Goal: Transaction & Acquisition: Obtain resource

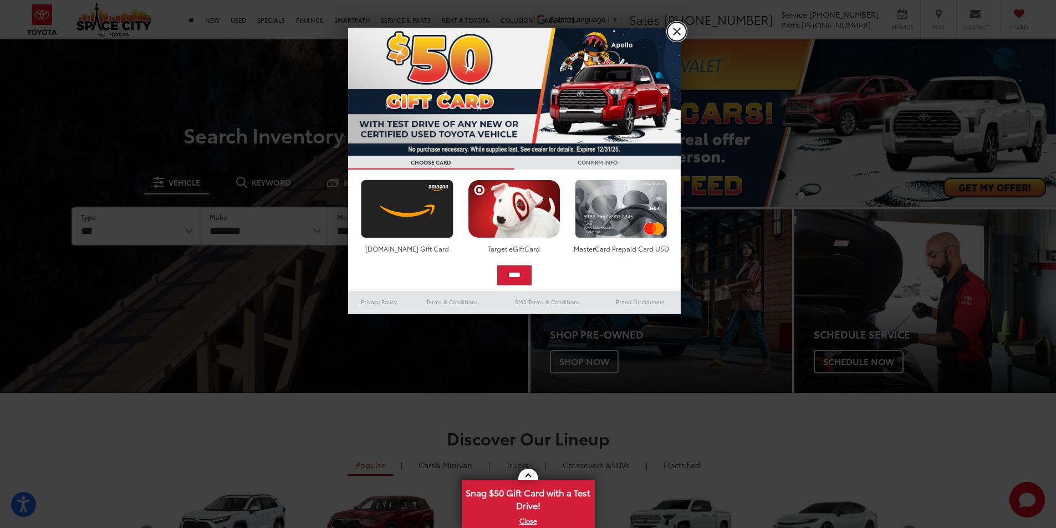
click at [674, 30] on link "X" at bounding box center [677, 31] width 19 height 19
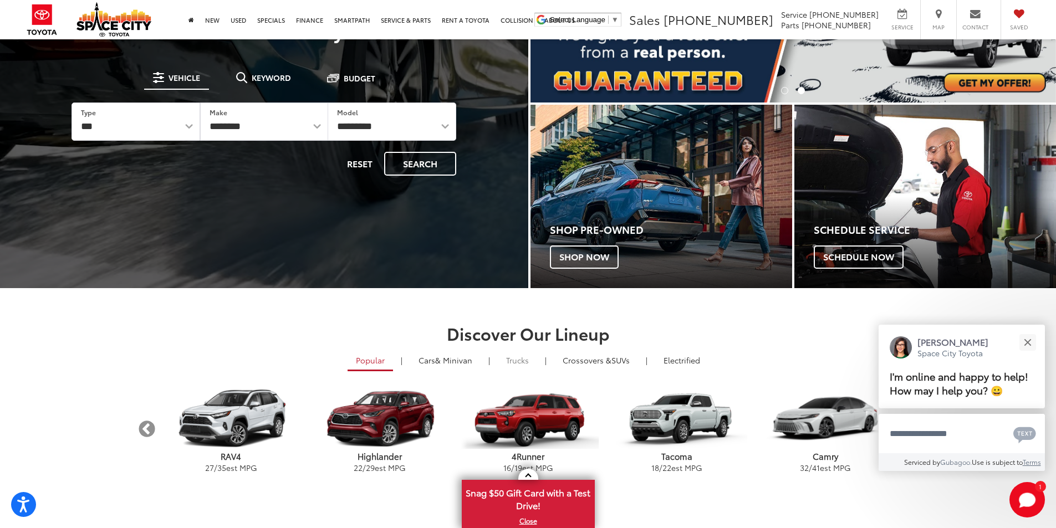
scroll to position [129, 0]
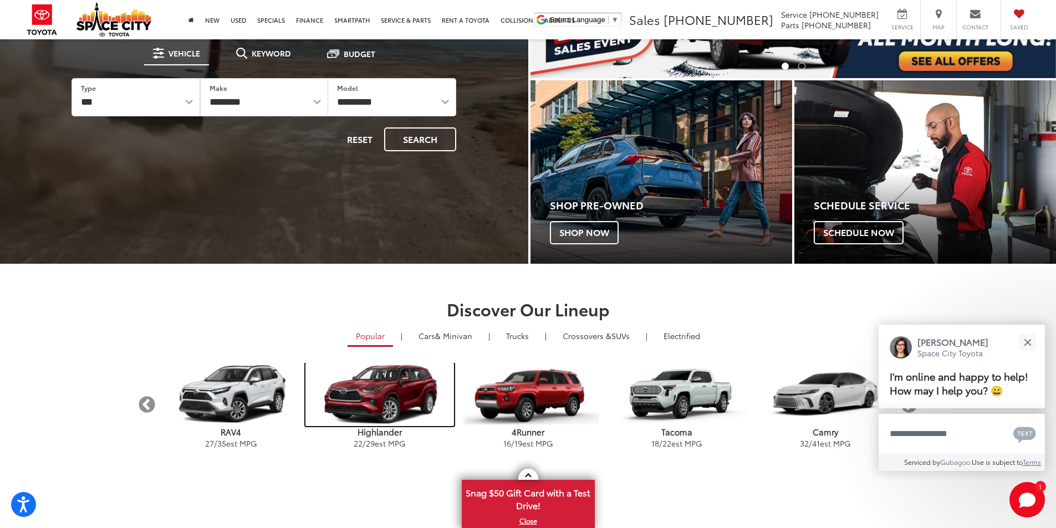
click at [381, 396] on img "carousel" at bounding box center [380, 394] width 149 height 63
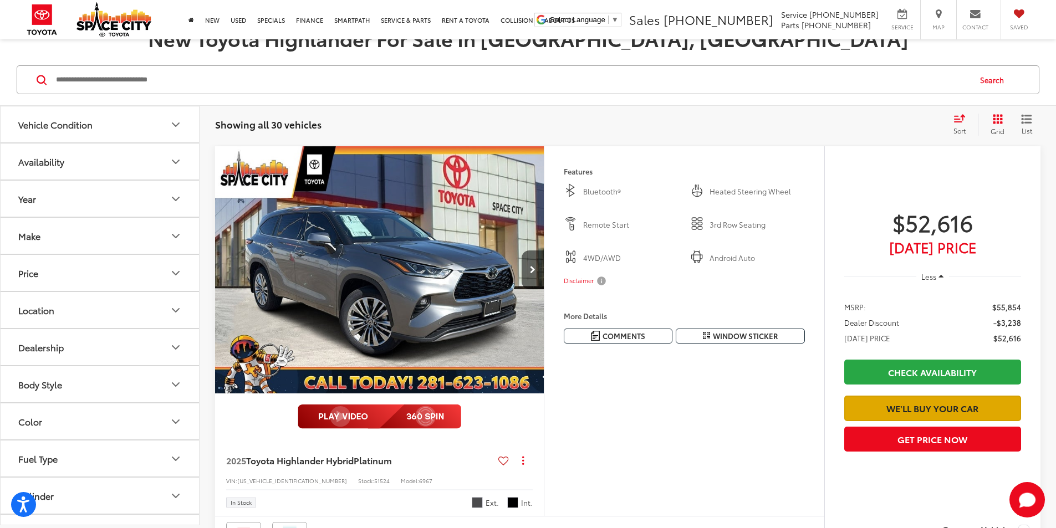
scroll to position [128, 0]
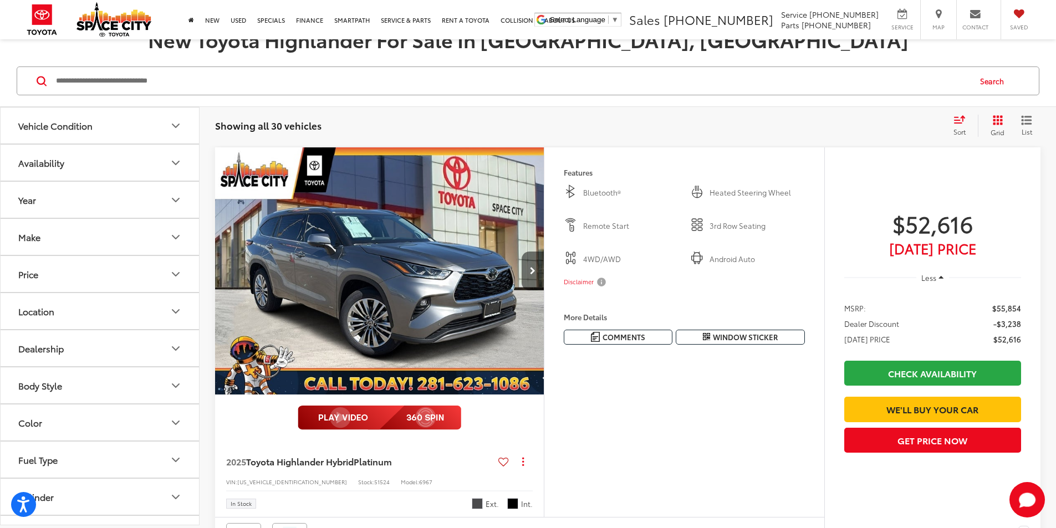
click at [544, 291] on button "Next image" at bounding box center [533, 271] width 22 height 39
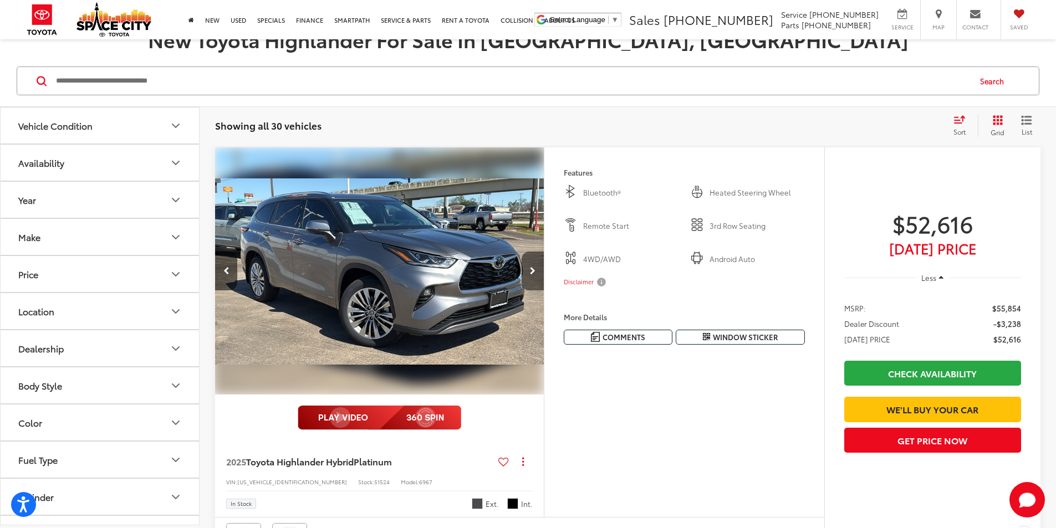
scroll to position [0, 420]
click at [536, 275] on icon "Next image" at bounding box center [533, 271] width 6 height 8
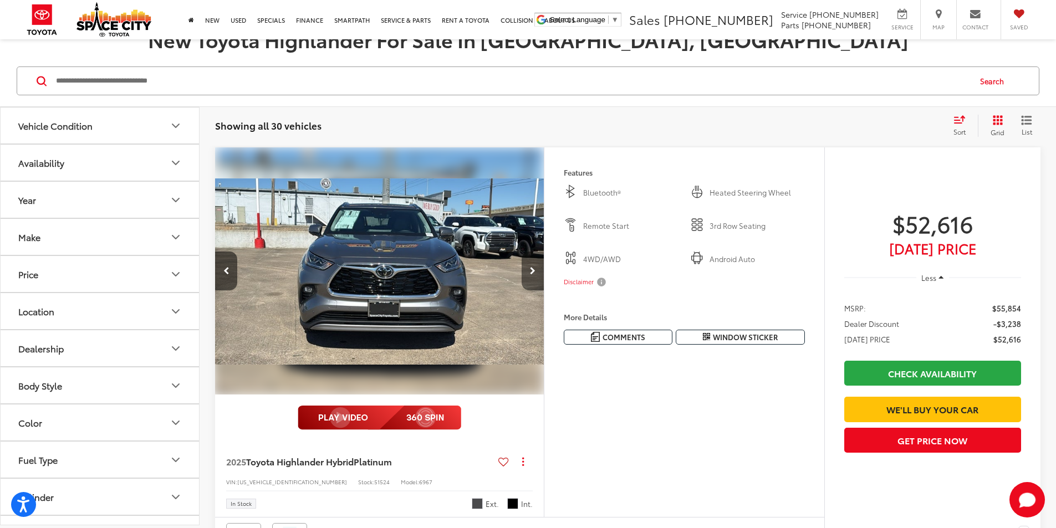
scroll to position [0, 841]
click at [536, 275] on icon "Next image" at bounding box center [533, 271] width 6 height 8
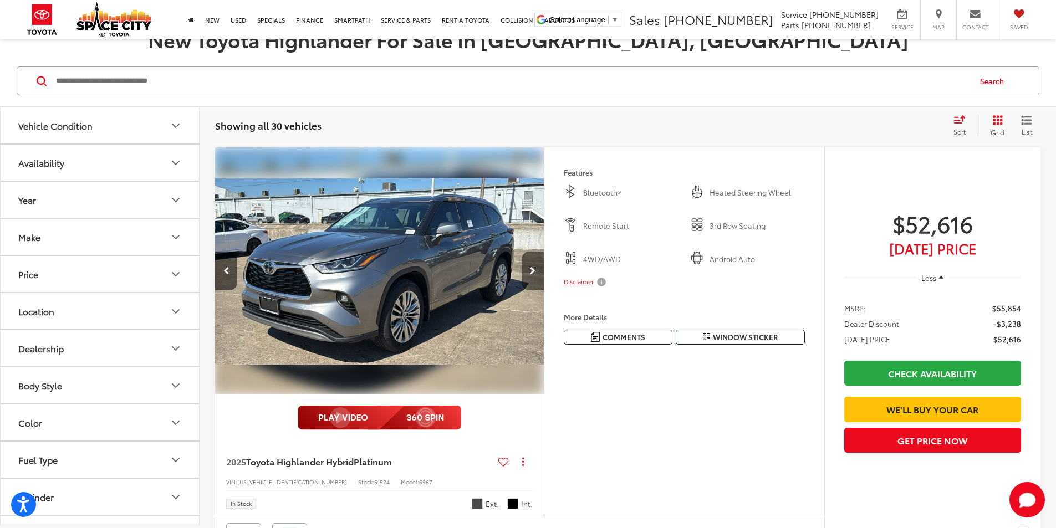
scroll to position [0, 1261]
click at [536, 275] on icon "Next image" at bounding box center [533, 271] width 6 height 8
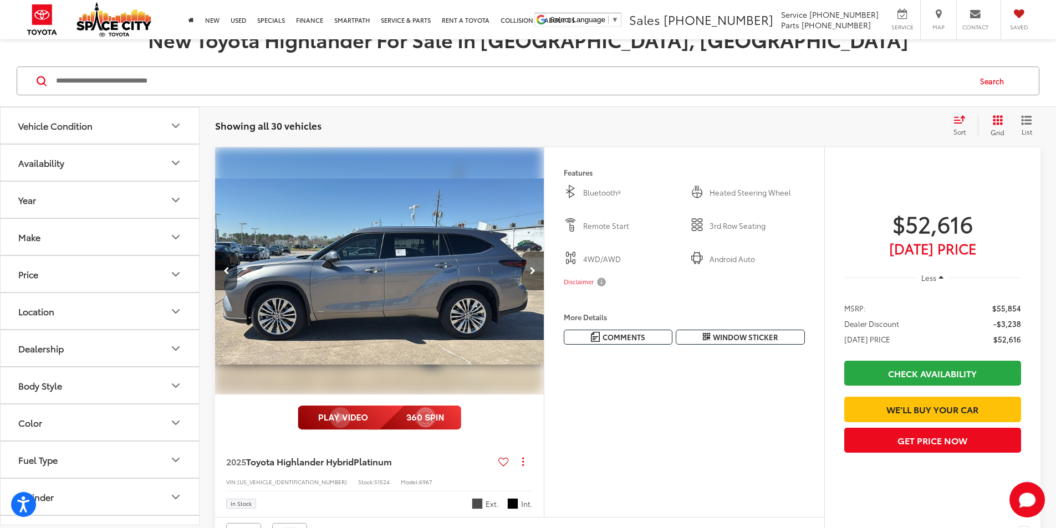
scroll to position [0, 1682]
click at [536, 275] on icon "Next image" at bounding box center [533, 271] width 6 height 8
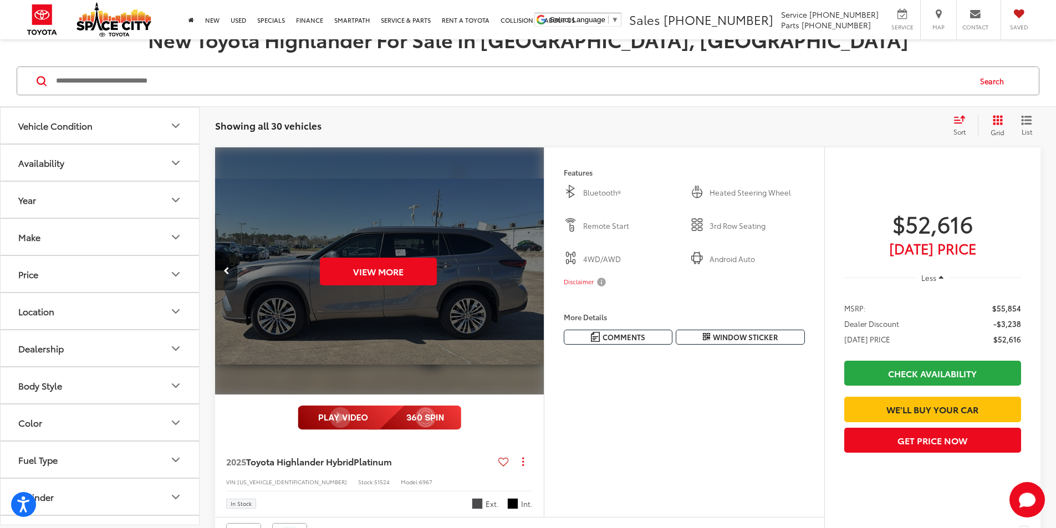
scroll to position [0, 2103]
click at [543, 302] on div "View More" at bounding box center [378, 271] width 330 height 248
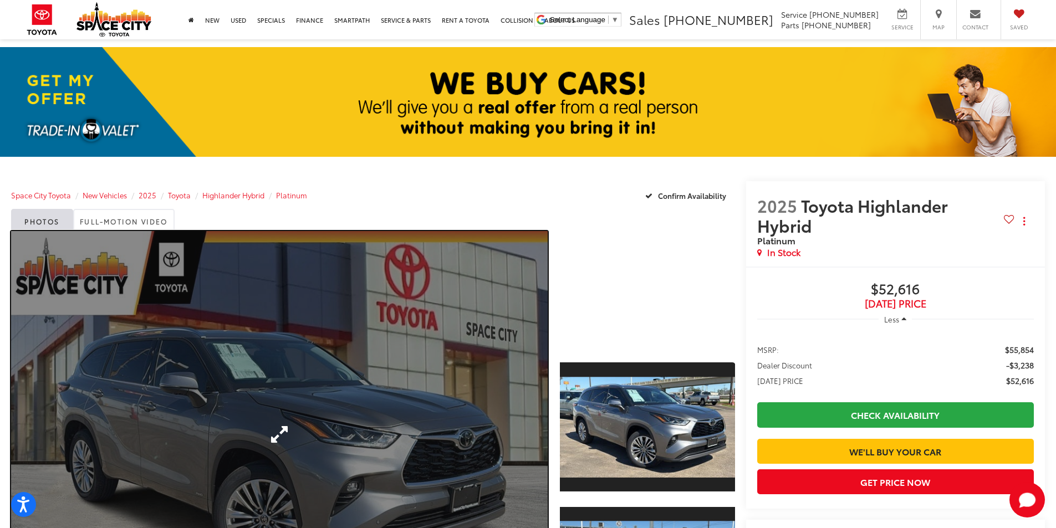
click at [275, 432] on link "Expand Photo 0" at bounding box center [279, 434] width 537 height 406
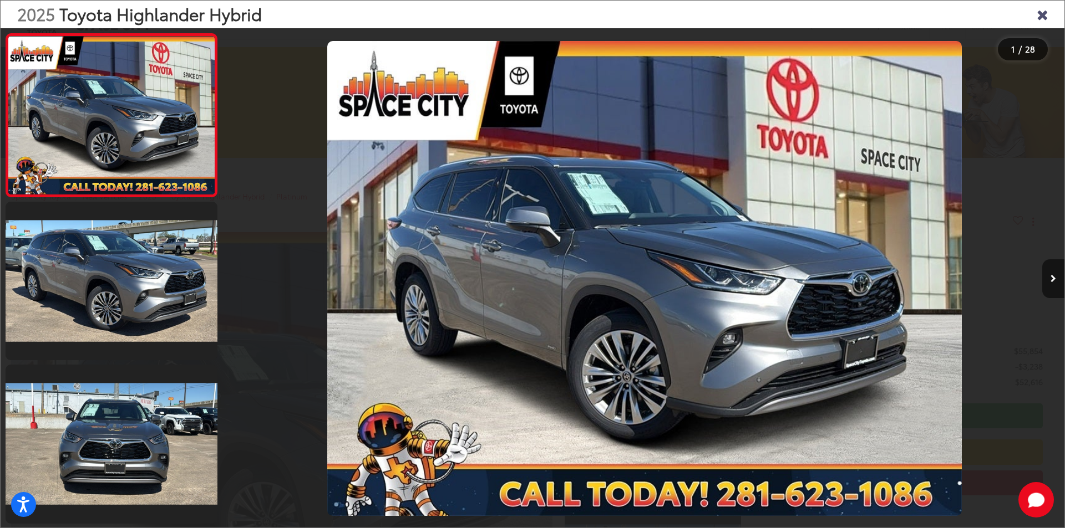
click at [1050, 18] on div "2025 Toyota Highlander Hybrid" at bounding box center [532, 15] width 1063 height 28
click at [1039, 14] on icon "Close gallery" at bounding box center [1041, 14] width 11 height 14
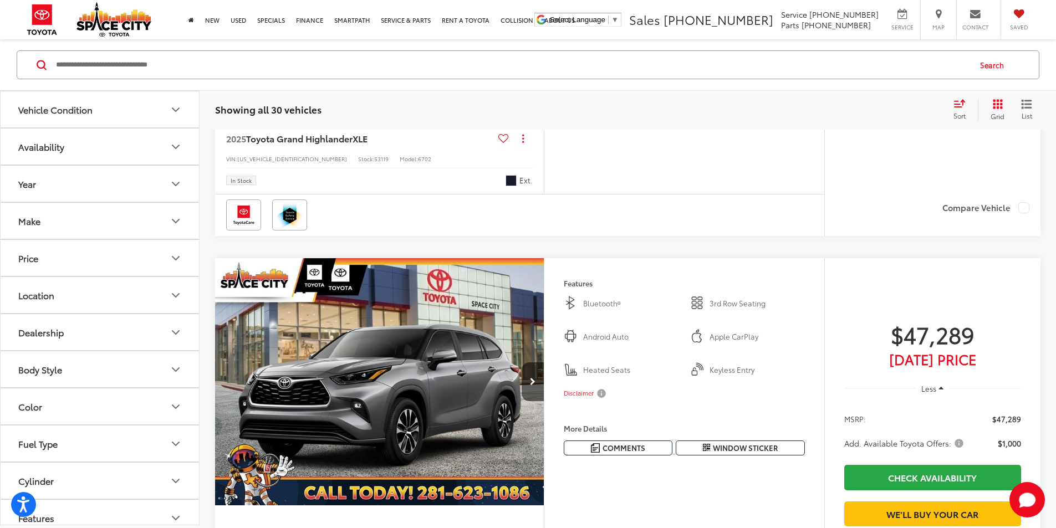
scroll to position [1551, 0]
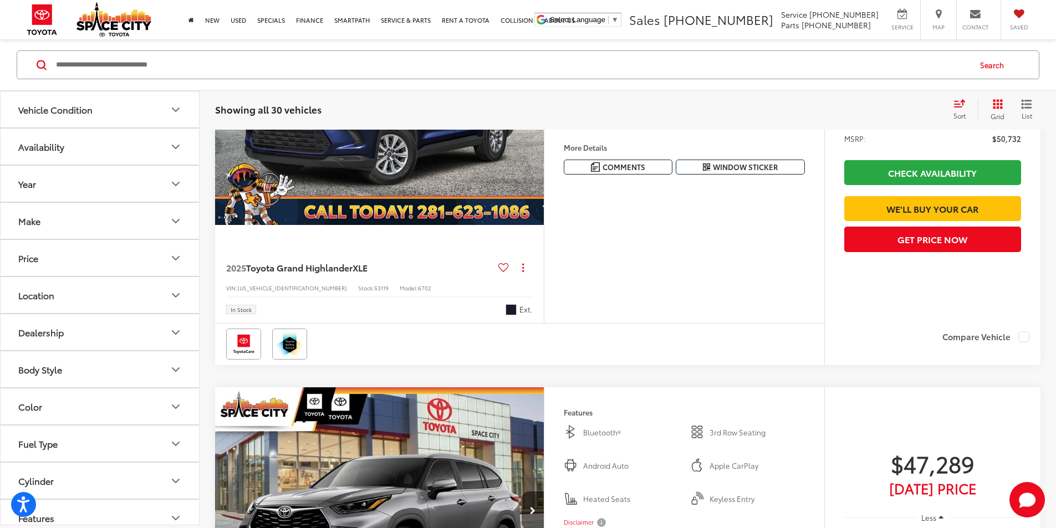
click at [544, 121] on button "Next image" at bounding box center [533, 101] width 22 height 39
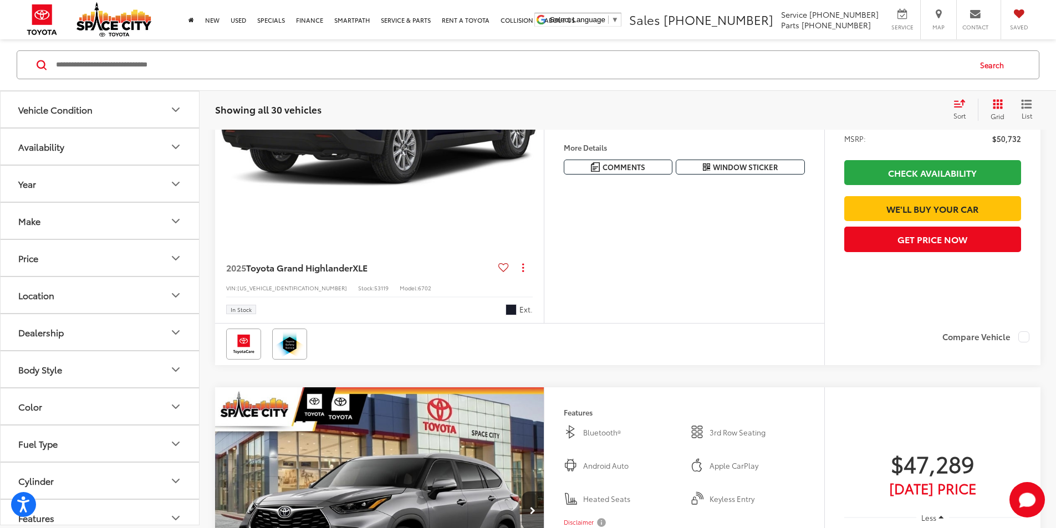
scroll to position [0, 420]
click at [544, 121] on button "Next image" at bounding box center [533, 101] width 22 height 39
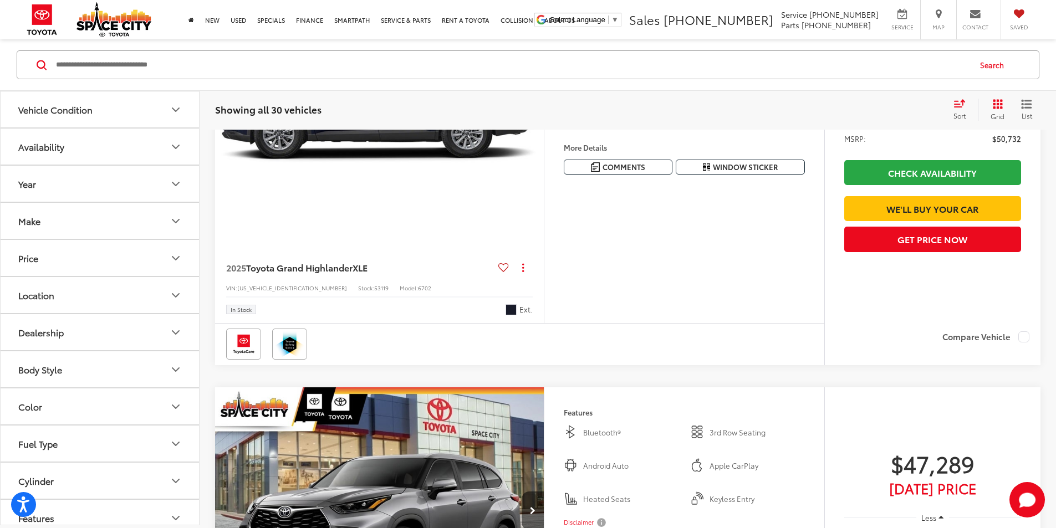
scroll to position [0, 841]
click at [544, 121] on button "Next image" at bounding box center [533, 101] width 22 height 39
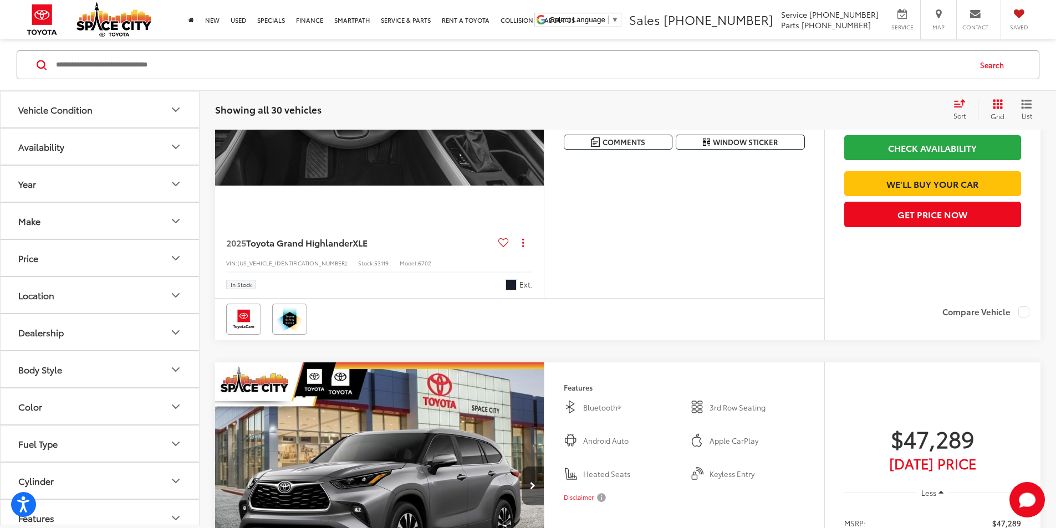
scroll to position [1551, 0]
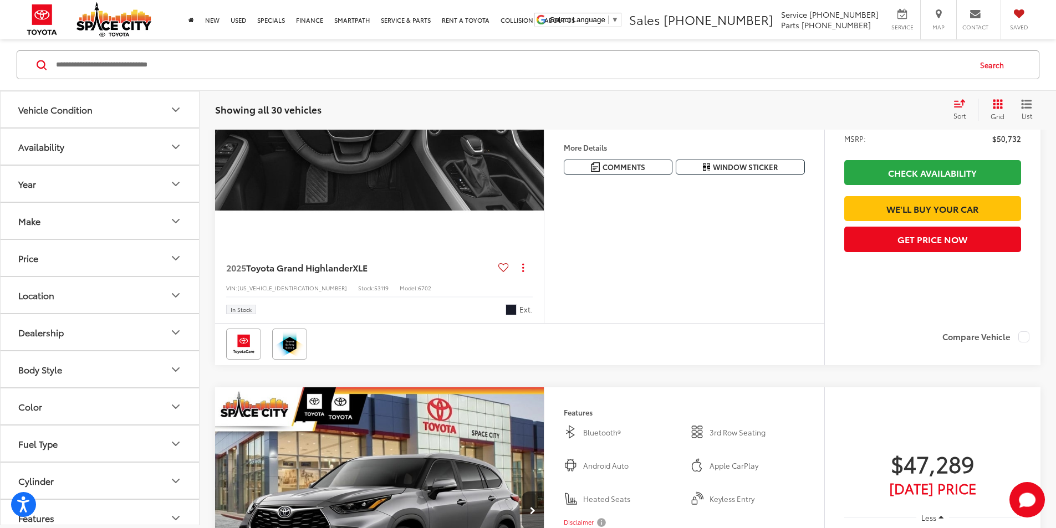
click at [544, 121] on button "Next image" at bounding box center [533, 101] width 22 height 39
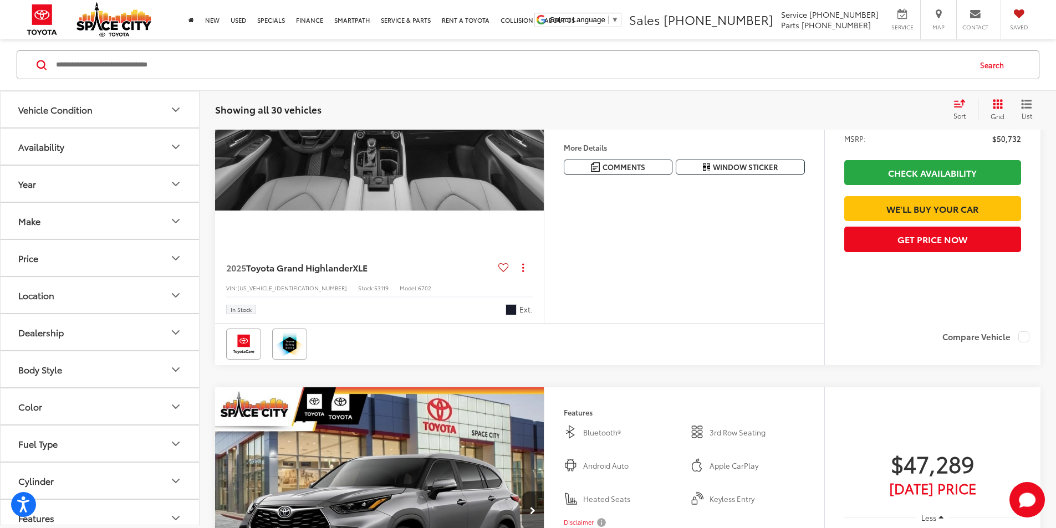
scroll to position [0, 1682]
click at [536, 105] on icon "Next image" at bounding box center [533, 102] width 6 height 8
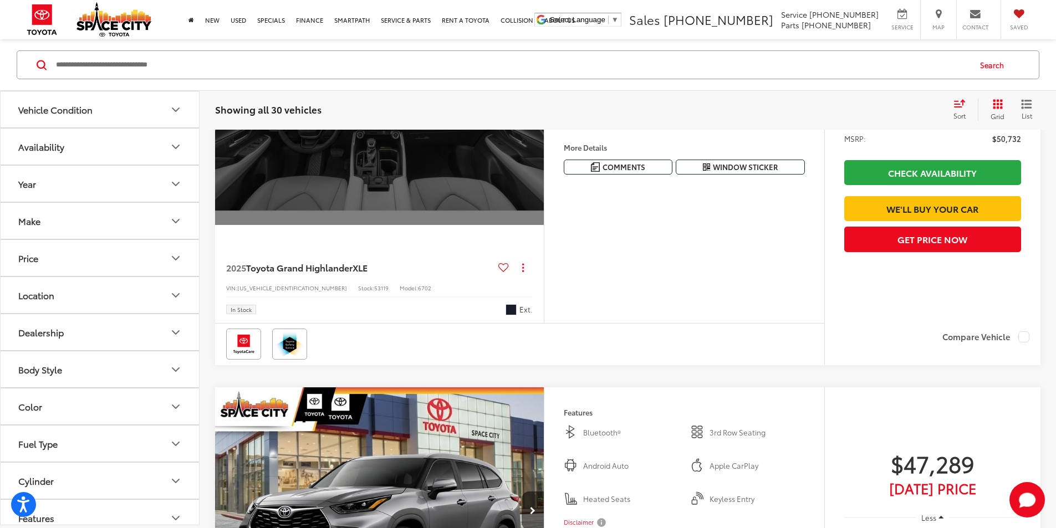
scroll to position [0, 2103]
click at [437, 115] on button "View More" at bounding box center [378, 102] width 117 height 28
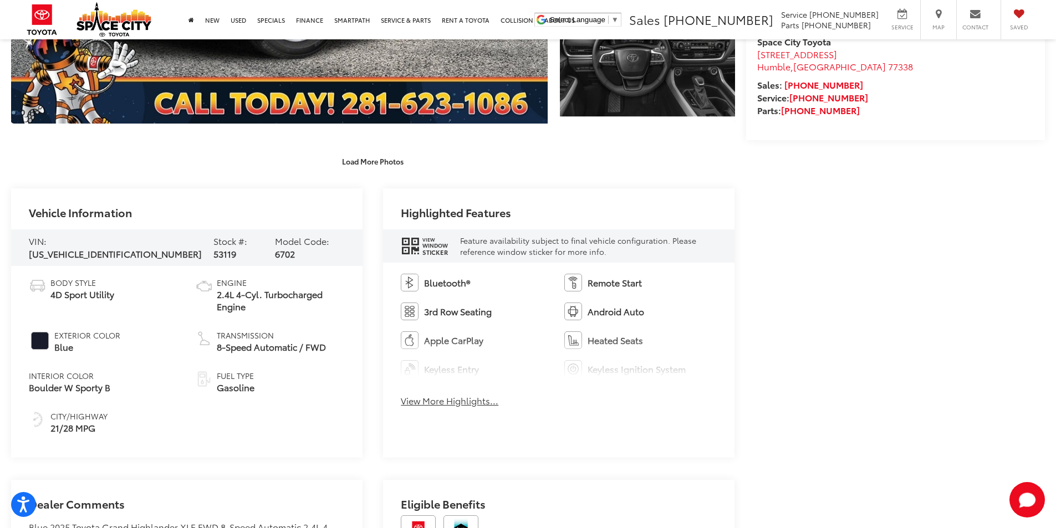
scroll to position [516, 0]
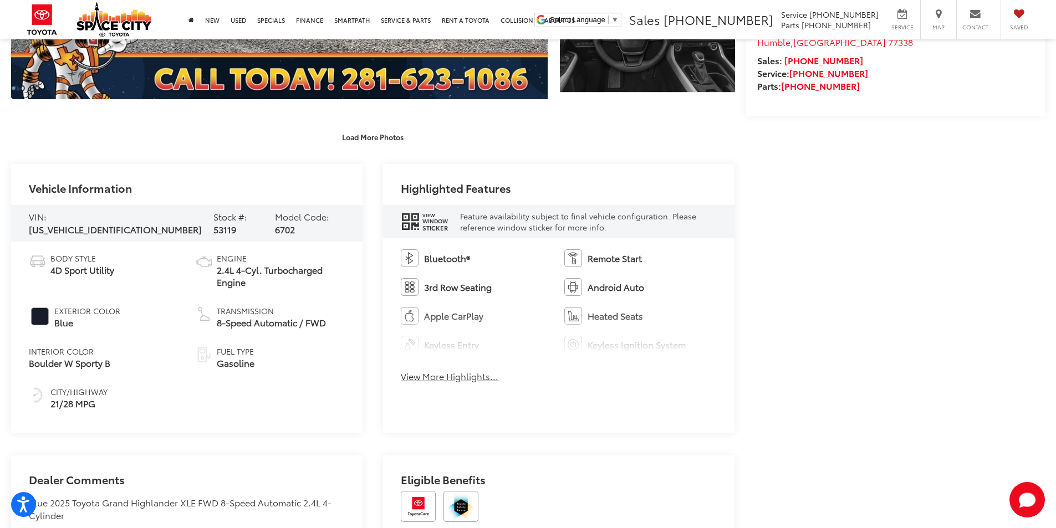
click at [456, 379] on button "View More Highlights..." at bounding box center [450, 376] width 98 height 13
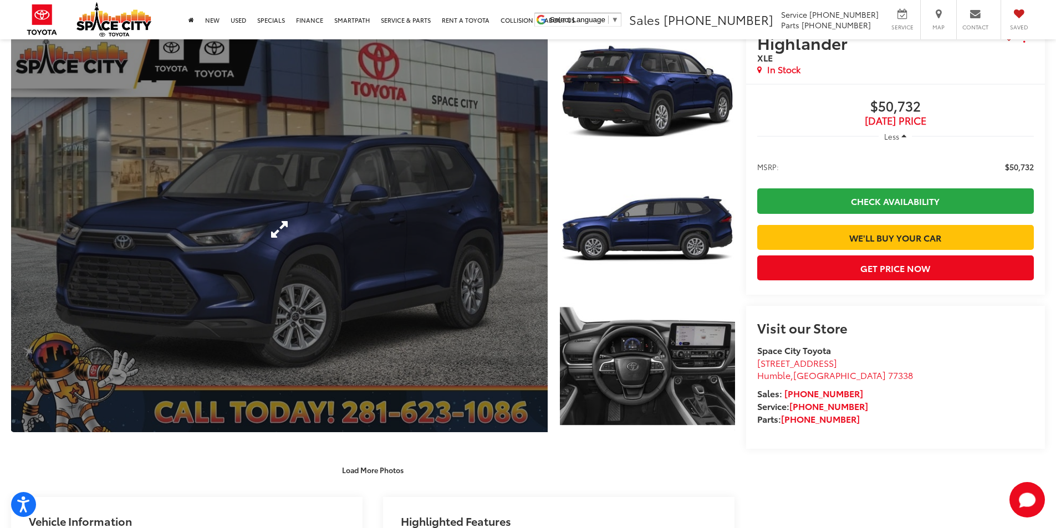
scroll to position [0, 0]
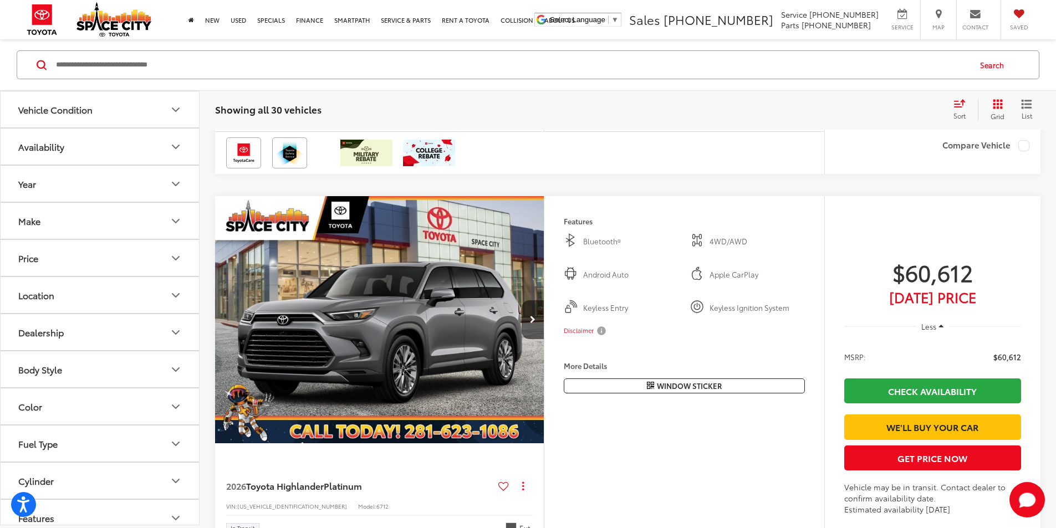
scroll to position [2085, 0]
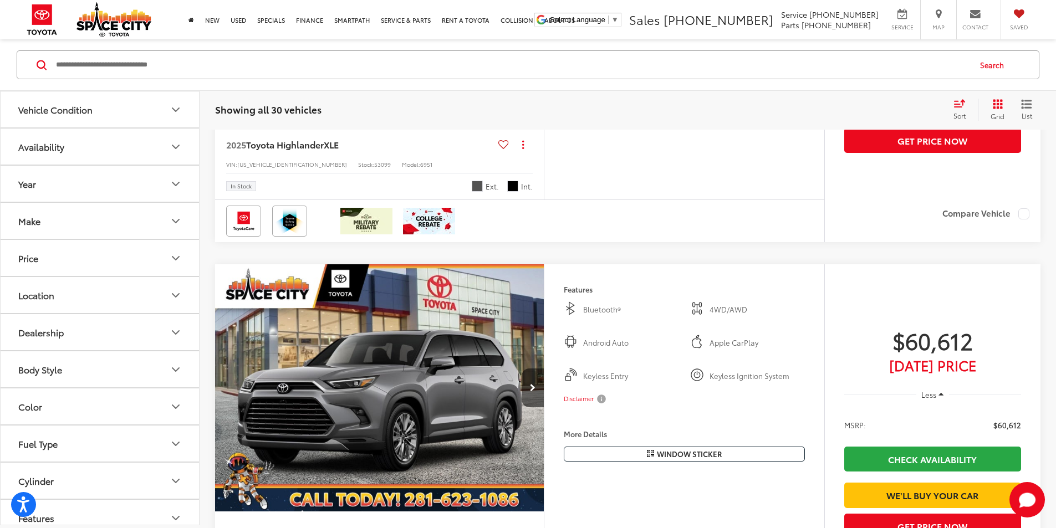
click at [844, 92] on capital-one-entry-button at bounding box center [844, 92] width 0 height 0
click at [934, 86] on link "Check Availability" at bounding box center [932, 73] width 177 height 25
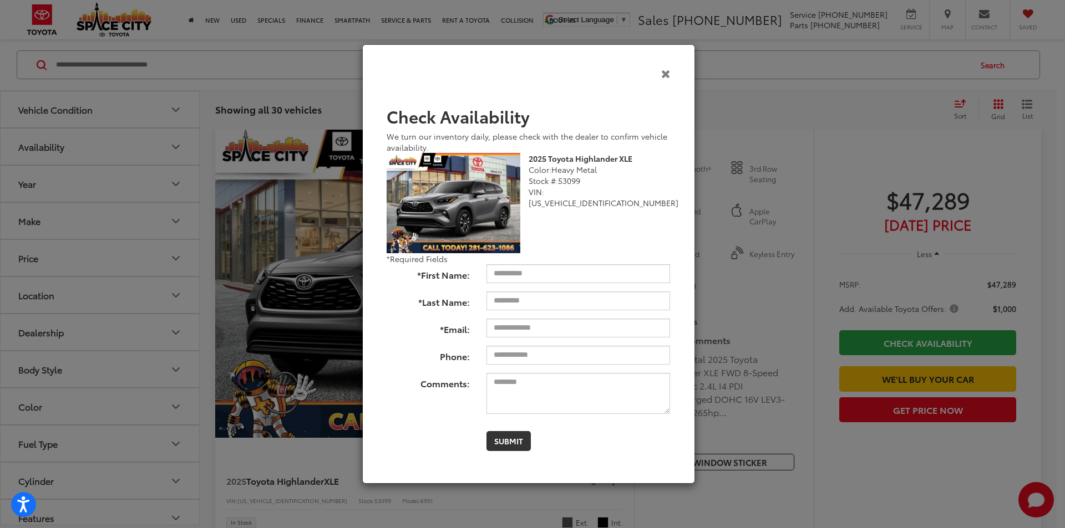
click at [663, 73] on icon "Close" at bounding box center [665, 74] width 9 height 12
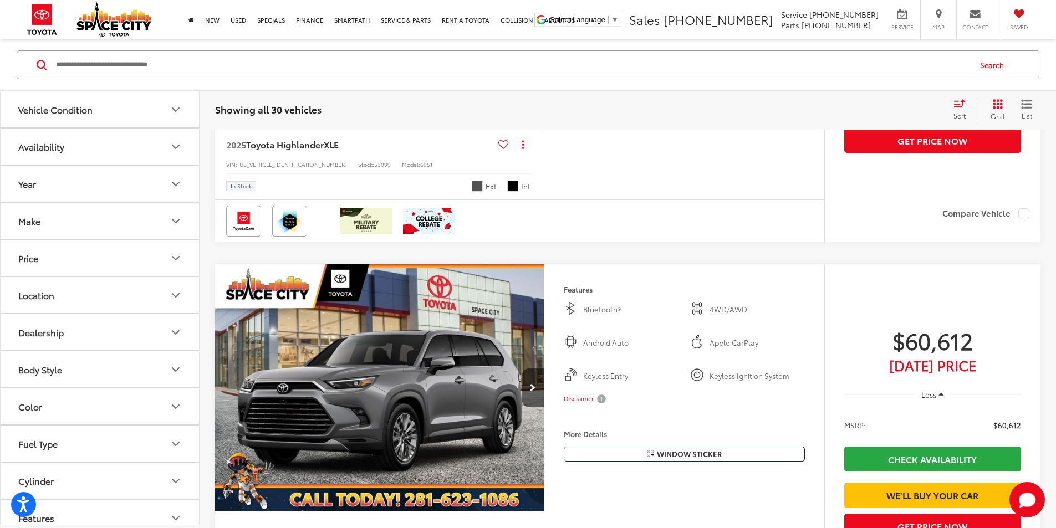
click at [713, 49] on span "Window Sticker" at bounding box center [745, 44] width 65 height 11
click at [0, 0] on button "More..." at bounding box center [0, 0] width 0 height 0
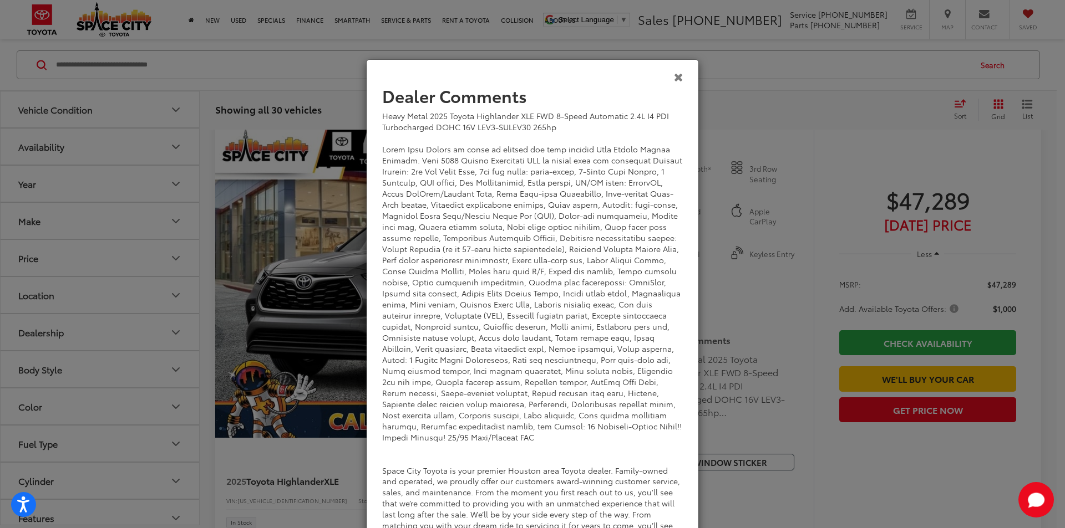
click at [674, 76] on icon "Close" at bounding box center [678, 77] width 9 height 12
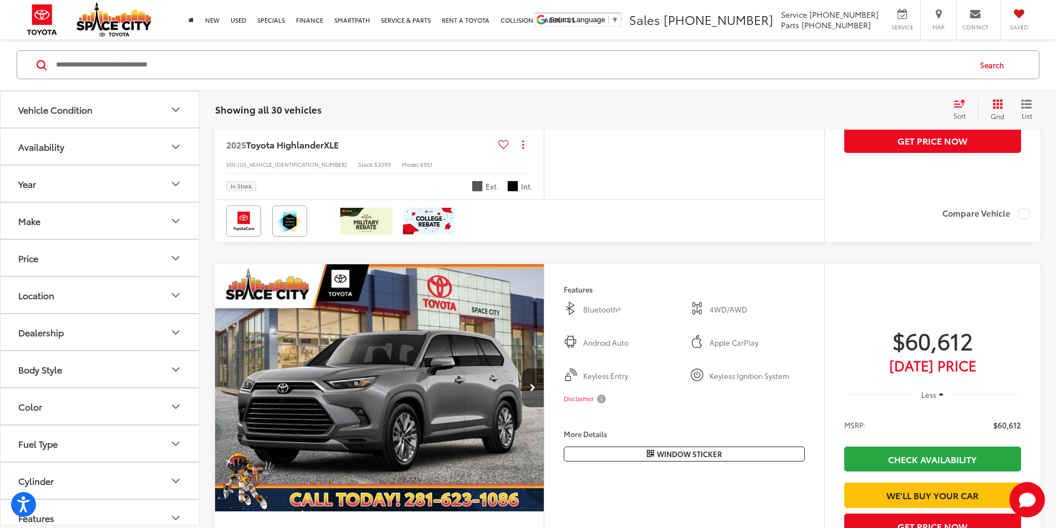
click at [752, 49] on span "Window Sticker" at bounding box center [745, 44] width 65 height 11
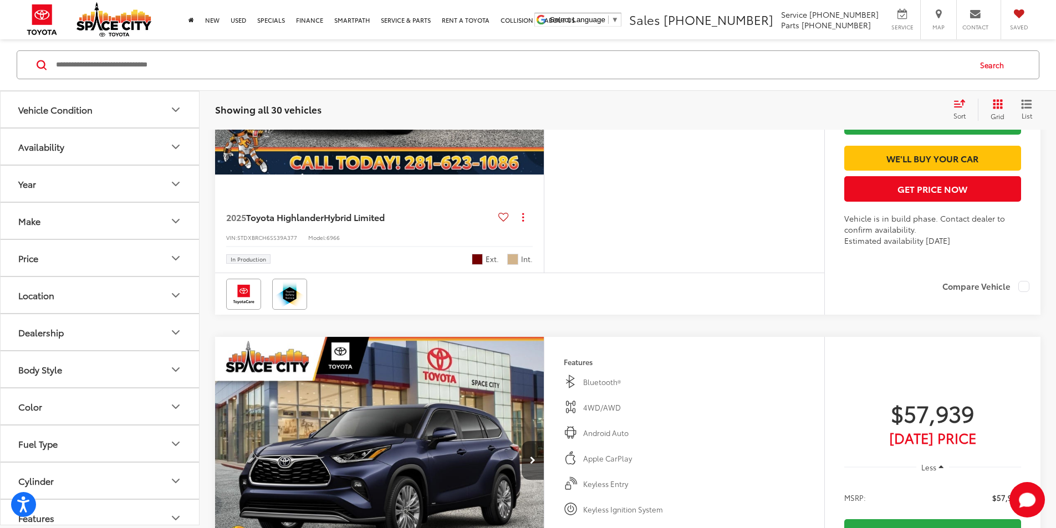
scroll to position [3249, 0]
